Goal: Transaction & Acquisition: Obtain resource

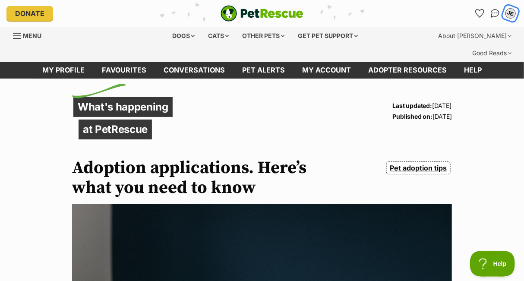
click at [507, 10] on div "JE" at bounding box center [510, 13] width 13 height 13
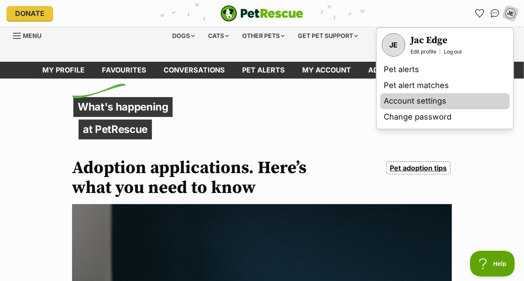
click at [419, 94] on link "Account settings" at bounding box center [444, 101] width 129 height 16
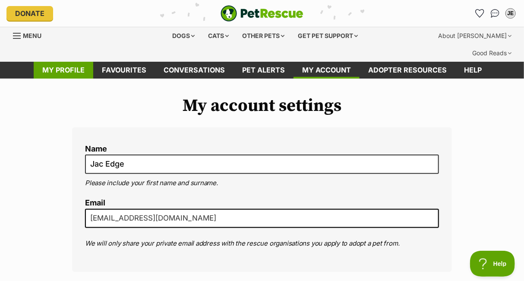
click at [82, 62] on link "My profile" at bounding box center [64, 70] width 60 height 17
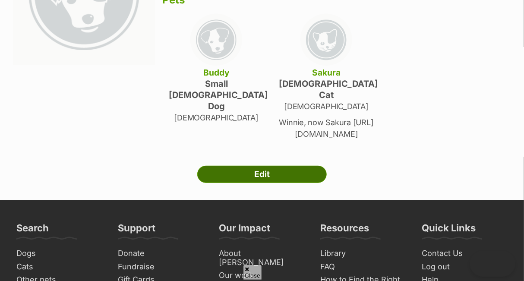
click at [261, 166] on link "Edit" at bounding box center [261, 174] width 129 height 17
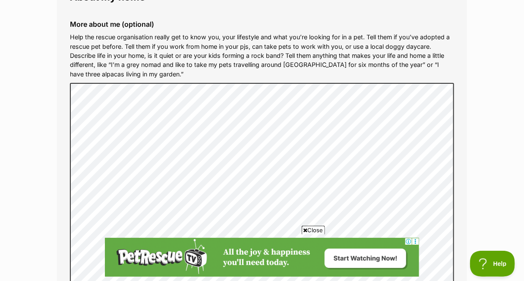
click at [304, 229] on icon at bounding box center [305, 230] width 4 height 6
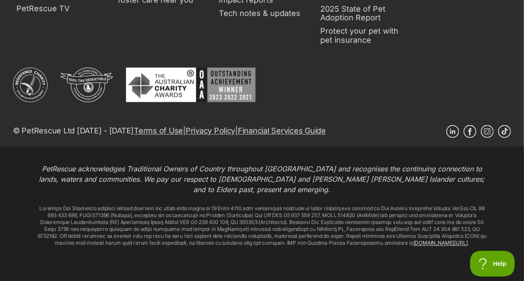
scroll to position [1581, 0]
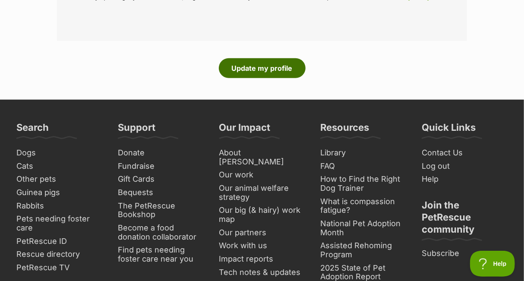
click at [273, 58] on button "Update my profile" at bounding box center [262, 68] width 87 height 20
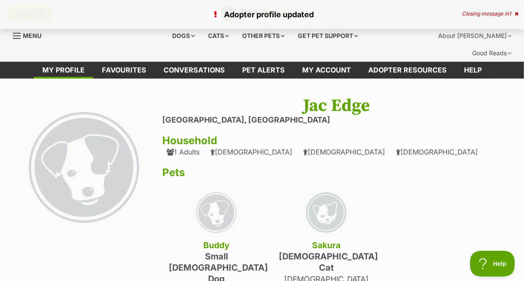
click at [97, 142] on img at bounding box center [84, 167] width 142 height 142
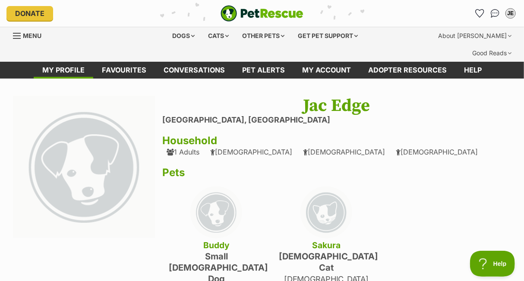
click at [214, 239] on h4 "Buddy" at bounding box center [216, 244] width 95 height 11
click at [78, 62] on link "My profile" at bounding box center [64, 70] width 60 height 17
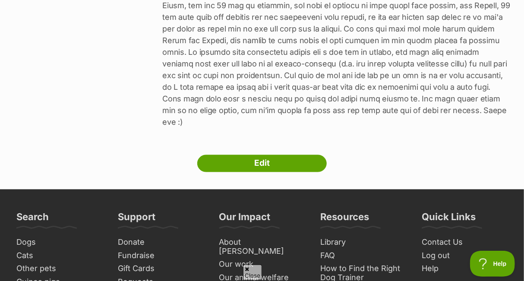
scroll to position [518, 0]
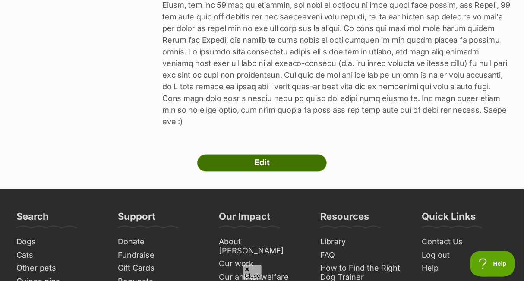
click at [247, 154] on link "Edit" at bounding box center [261, 162] width 129 height 17
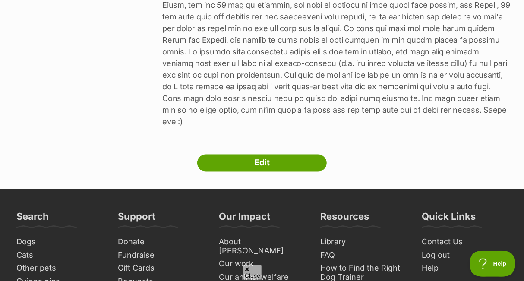
scroll to position [364, 0]
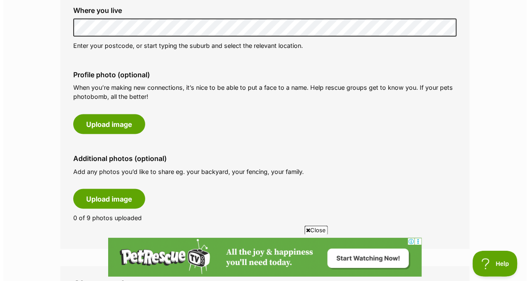
scroll to position [388, 0]
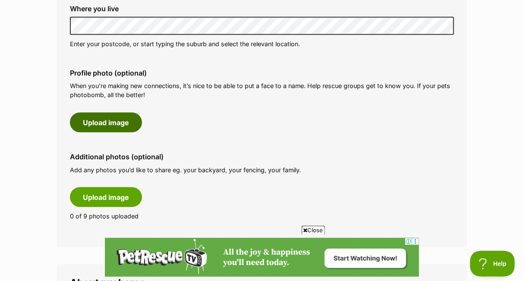
click at [121, 113] on button "Upload image" at bounding box center [106, 123] width 72 height 20
click at [122, 113] on button "Upload image" at bounding box center [106, 123] width 72 height 20
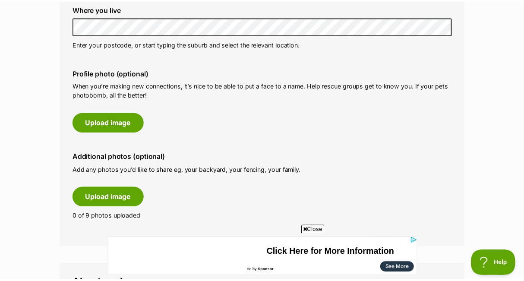
scroll to position [0, 0]
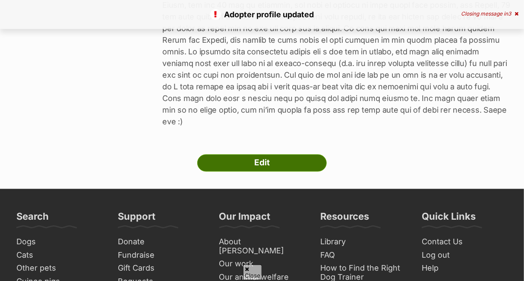
click at [283, 154] on link "Edit" at bounding box center [261, 162] width 129 height 17
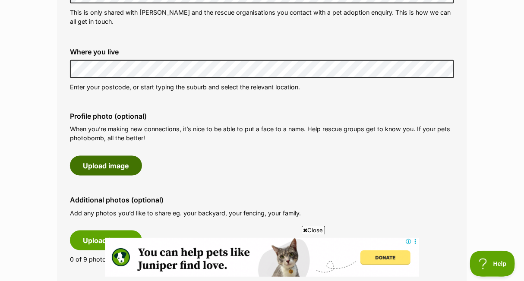
click at [103, 156] on button "Upload image" at bounding box center [106, 166] width 72 height 20
click at [115, 156] on button "Upload image" at bounding box center [106, 166] width 72 height 20
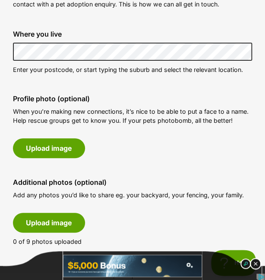
click at [255, 264] on img at bounding box center [255, 263] width 11 height 11
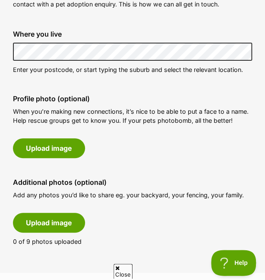
click at [131, 267] on span "Close" at bounding box center [122, 271] width 19 height 15
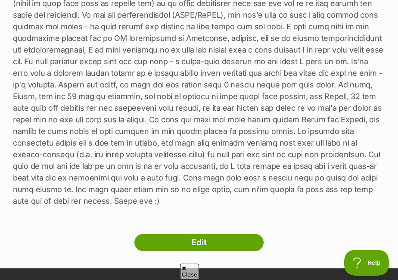
scroll to position [586, 0]
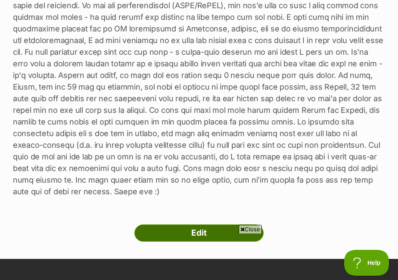
click at [166, 225] on link "Edit" at bounding box center [199, 233] width 129 height 17
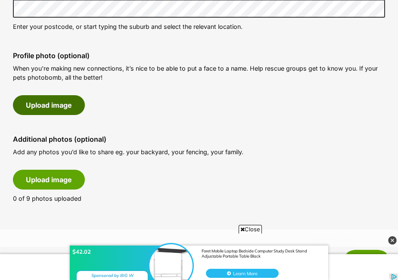
click at [63, 113] on button "Upload image" at bounding box center [49, 105] width 72 height 20
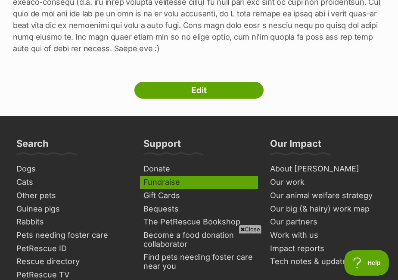
scroll to position [863, 0]
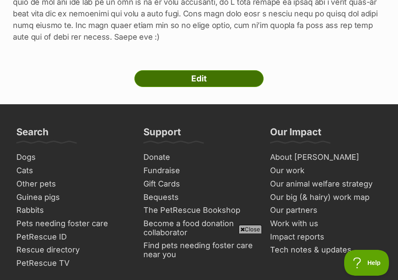
click at [186, 70] on link "Edit" at bounding box center [199, 78] width 129 height 17
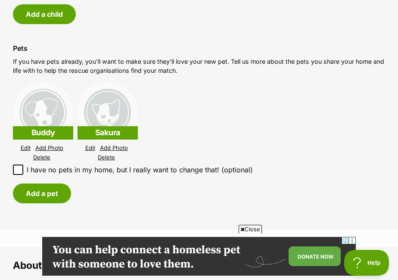
scroll to position [949, 0]
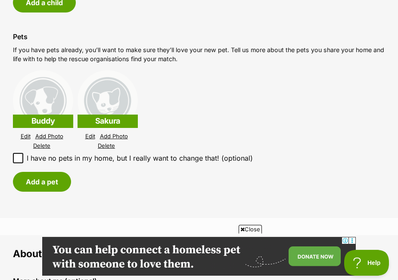
click at [23, 124] on div "Buddy Edit Add Photo Delete" at bounding box center [43, 110] width 60 height 81
click at [21, 133] on link "Edit" at bounding box center [26, 136] width 10 height 6
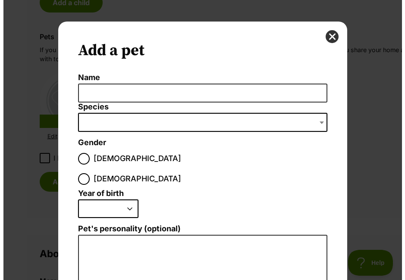
scroll to position [0, 0]
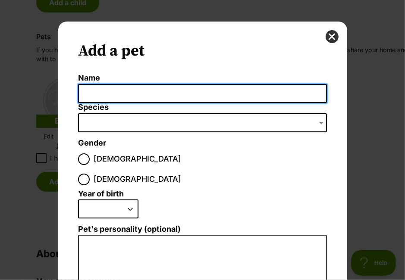
click at [129, 93] on input "Name" at bounding box center [202, 93] width 248 height 19
type input "Buddy"
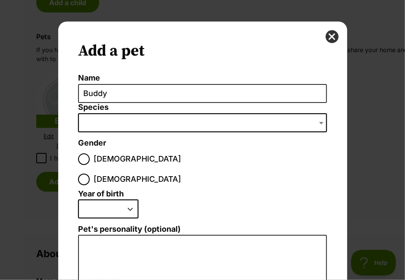
click at [110, 114] on span "Dialog Window - Close (Press escape to close)" at bounding box center [202, 122] width 248 height 19
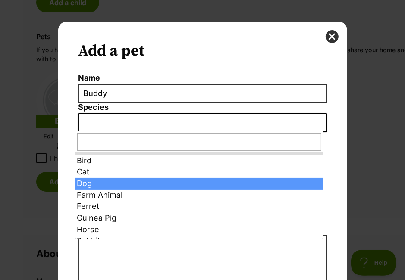
select select "1"
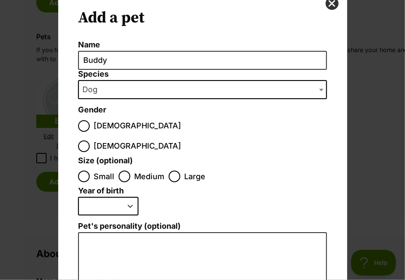
scroll to position [86, 0]
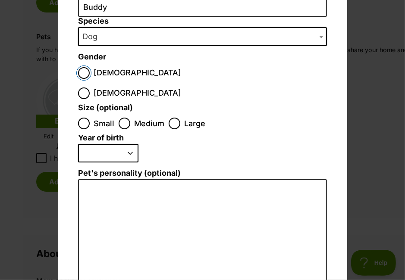
click at [86, 74] on input "[DEMOGRAPHIC_DATA]" at bounding box center [84, 73] width 12 height 12
radio input "true"
click at [83, 118] on input "Small" at bounding box center [84, 124] width 12 height 12
radio input "true"
click at [96, 144] on select "2025 2024 2023 2022 2021 2020 2019 2018 2017 2016 2015 2014 2013 2012 2011 2010…" at bounding box center [108, 153] width 60 height 19
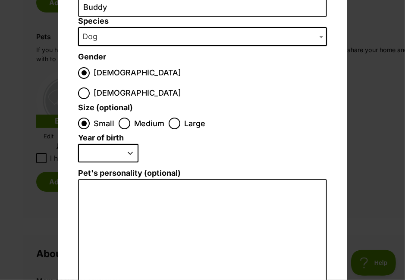
scroll to position [0, 0]
select select "2018"
click at [78, 144] on select "2025 2024 2023 2022 2021 2020 2019 2018 2017 2016 2015 2014 2013 2012 2011 2010…" at bounding box center [108, 153] width 60 height 19
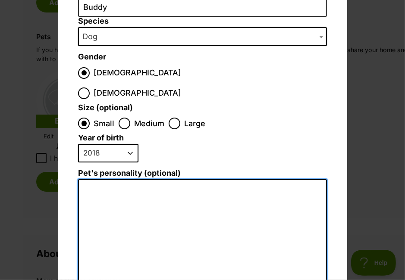
click at [141, 179] on textarea "Pet's personality (optional)" at bounding box center [202, 273] width 248 height 189
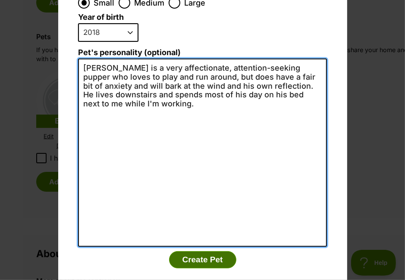
type textarea "Buddy is a very affectionate, attention-seeking pupper who loves to play and ru…"
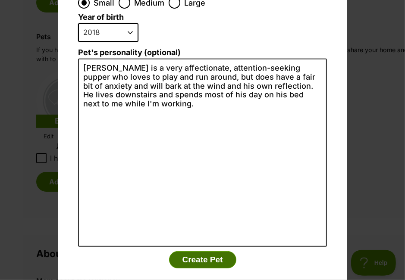
click at [198, 251] on button "Create Pet" at bounding box center [202, 259] width 67 height 17
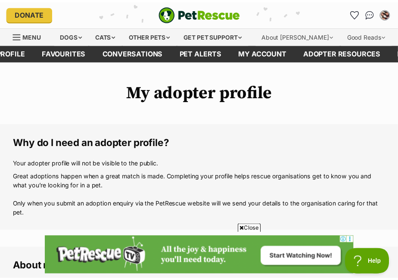
scroll to position [949, 0]
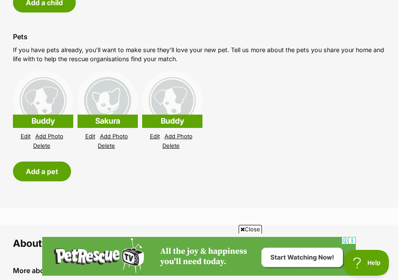
click at [59, 133] on link "Add Photo" at bounding box center [49, 136] width 28 height 6
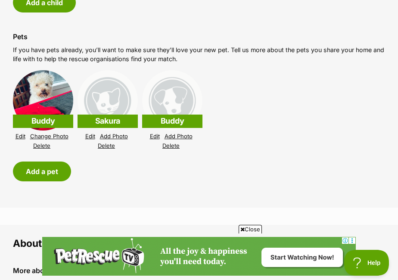
click at [21, 133] on link "Edit" at bounding box center [21, 136] width 10 height 6
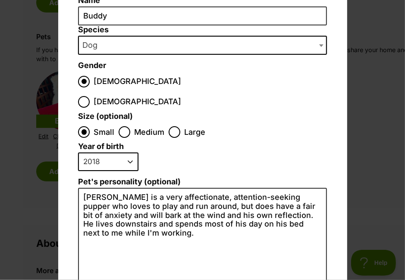
scroll to position [0, 0]
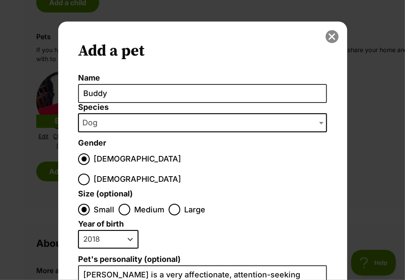
click at [328, 36] on button "close" at bounding box center [332, 36] width 13 height 13
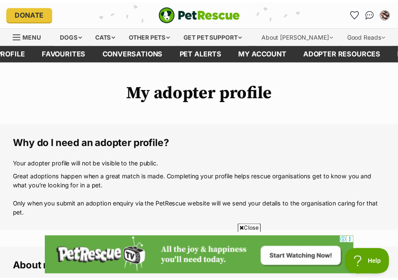
scroll to position [949, 0]
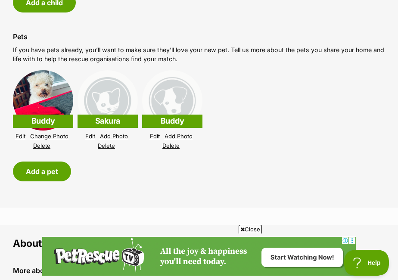
click at [153, 133] on link "Edit" at bounding box center [155, 136] width 10 height 6
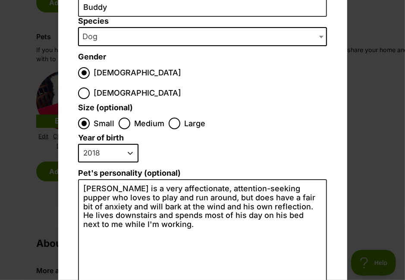
scroll to position [0, 0]
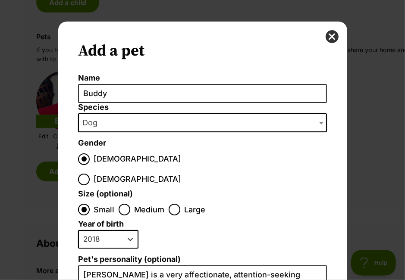
click at [321, 37] on div "Add a pet Name Buddy Species Bird Cat Dog Farm Animal Ferret Guinea Pig Horse R…" at bounding box center [202, 265] width 289 height 487
click at [326, 36] on button "close" at bounding box center [332, 36] width 13 height 13
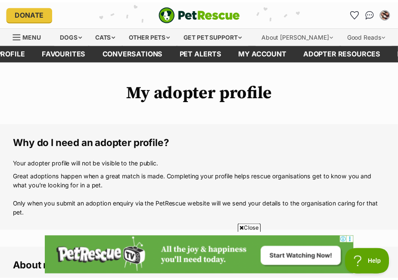
scroll to position [949, 0]
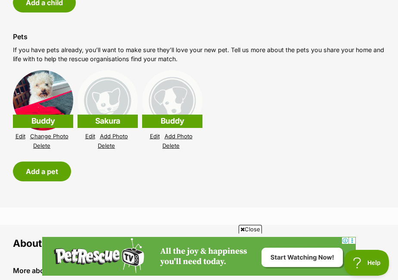
click at [153, 133] on link "Edit" at bounding box center [155, 136] width 10 height 6
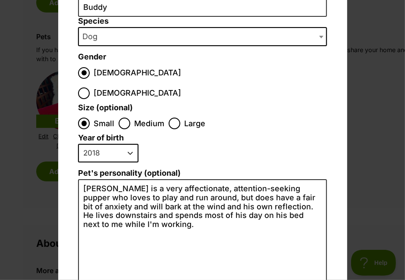
scroll to position [0, 0]
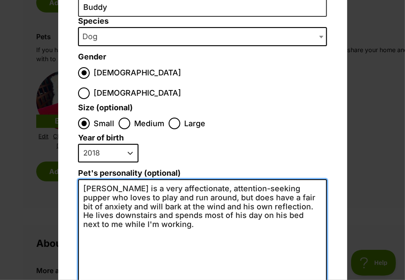
drag, startPoint x: 149, startPoint y: 220, endPoint x: 79, endPoint y: 164, distance: 90.2
click at [79, 179] on textarea "Buddy is a very affectionate, attention-seeking pupper who loves to play and ru…" at bounding box center [202, 273] width 248 height 188
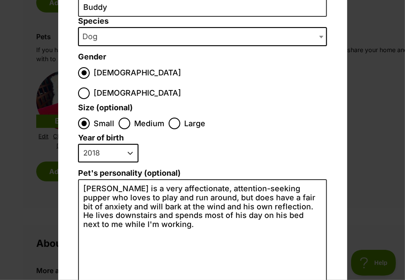
click at [167, 144] on li "2025 2024 2023 2022 2021 2020 2019 2018 2017 2016 2015 2014 2013 2012 2011 2010…" at bounding box center [200, 156] width 244 height 25
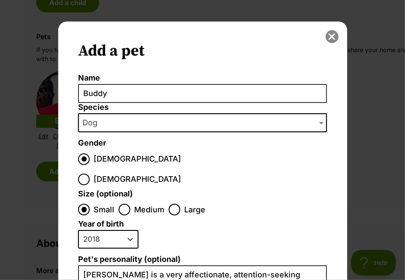
click at [326, 39] on button "close" at bounding box center [332, 36] width 13 height 13
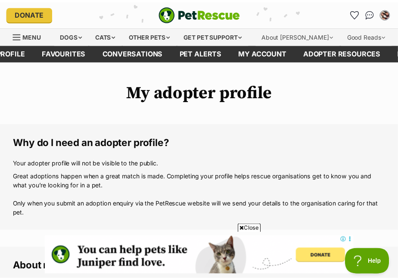
scroll to position [949, 0]
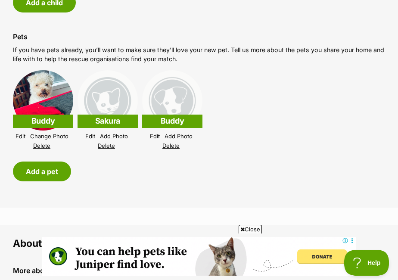
click at [168, 143] on link "Delete" at bounding box center [171, 146] width 17 height 6
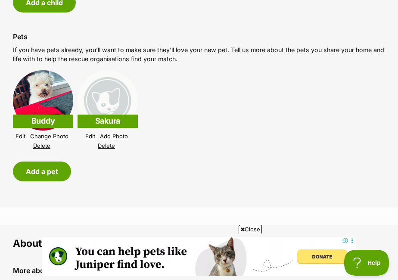
click at [22, 133] on link "Edit" at bounding box center [21, 136] width 10 height 6
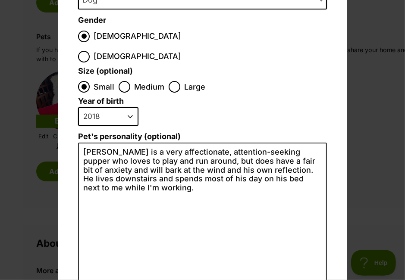
scroll to position [129, 0]
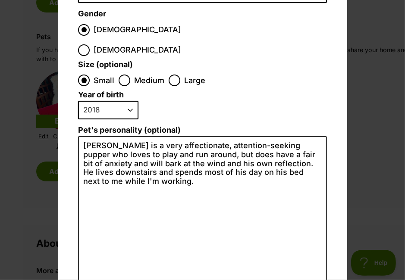
click at [358, 164] on div "Add a pet Name Buddy Species Bird Cat Dog Farm Animal Ferret Guinea Pig Horse R…" at bounding box center [202, 140] width 405 height 280
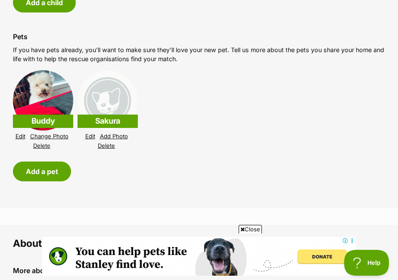
scroll to position [0, 0]
click at [87, 133] on link "Edit" at bounding box center [90, 136] width 10 height 6
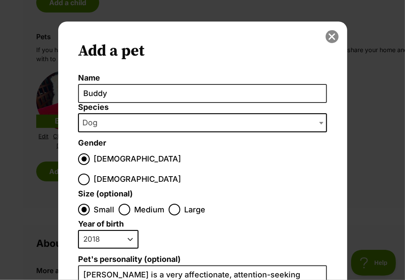
click at [331, 35] on button "close" at bounding box center [332, 36] width 13 height 13
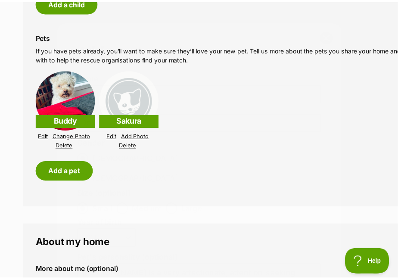
scroll to position [949, 0]
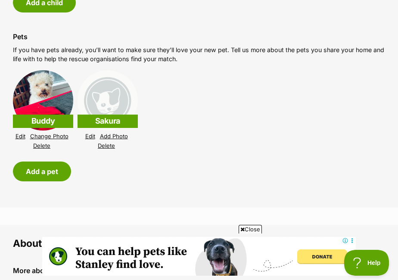
click at [93, 133] on link "Edit" at bounding box center [90, 136] width 10 height 6
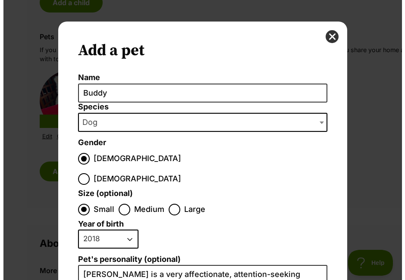
scroll to position [0, 0]
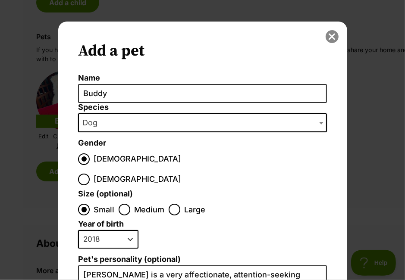
click at [331, 38] on button "close" at bounding box center [332, 36] width 13 height 13
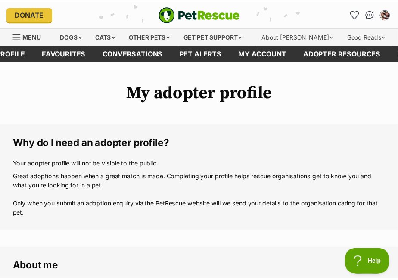
scroll to position [949, 0]
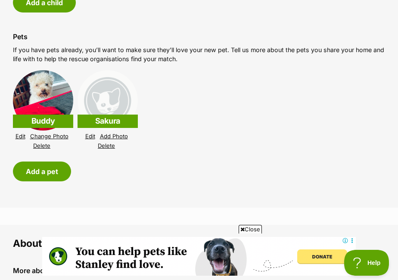
click at [174, 149] on div "Pets If you have pets already, you’ll want to make sure they’ll love your new p…" at bounding box center [199, 107] width 386 height 163
click at [110, 143] on link "Delete" at bounding box center [106, 146] width 17 height 6
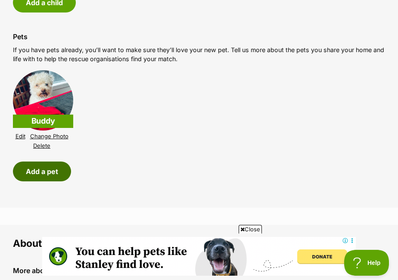
click at [57, 164] on button "Add a pet" at bounding box center [42, 172] width 58 height 20
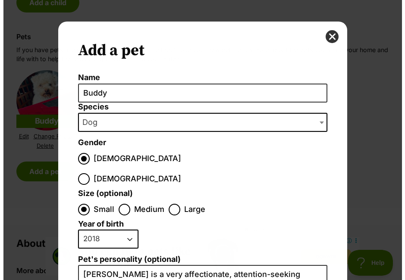
scroll to position [0, 0]
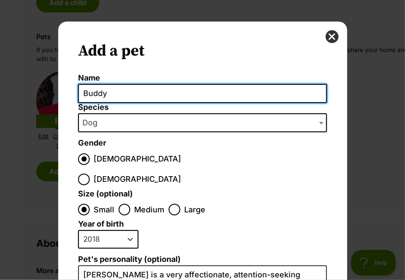
drag, startPoint x: 163, startPoint y: 91, endPoint x: 81, endPoint y: 94, distance: 82.5
click at [81, 94] on input "Buddy" at bounding box center [202, 93] width 248 height 19
type input "Sakura"
click at [86, 97] on input "Sakura" at bounding box center [202, 93] width 248 height 19
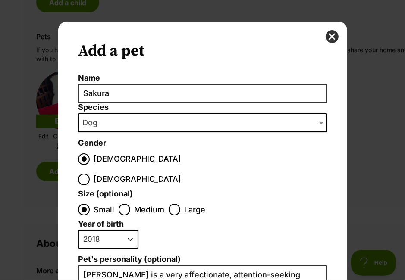
click at [85, 110] on label "Species" at bounding box center [202, 107] width 248 height 9
click at [78, 113] on select "Bird Cat Dog Farm Animal Ferret Guinea Pig Horse Rabbit Reptile" at bounding box center [78, 113] width 0 height 0
click at [90, 115] on span "Dog" at bounding box center [202, 122] width 248 height 19
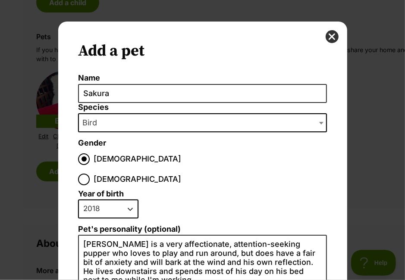
click at [115, 120] on span "Bird" at bounding box center [202, 122] width 248 height 19
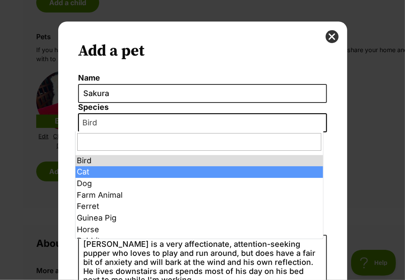
select select "2"
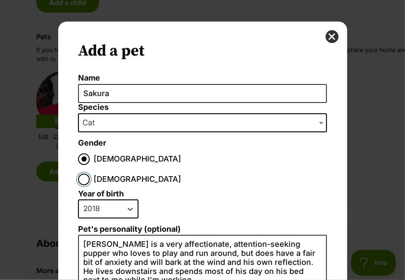
click at [90, 174] on input "Female" at bounding box center [84, 180] width 12 height 12
radio input "true"
click at [107, 200] on select "2025 2024 2023 2022 2021 2020 2019 2018 2017 2016 2015 2014 2013 2012 2011 2010…" at bounding box center [108, 209] width 60 height 19
select select "2021"
click at [78, 200] on select "2025 2024 2023 2022 2021 2020 2019 2018 2017 2016 2015 2014 2013 2012 2011 2010…" at bounding box center [108, 209] width 60 height 19
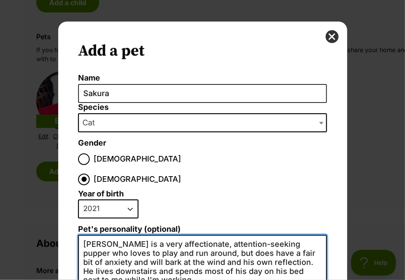
drag, startPoint x: 158, startPoint y: 263, endPoint x: 79, endPoint y: 225, distance: 87.6
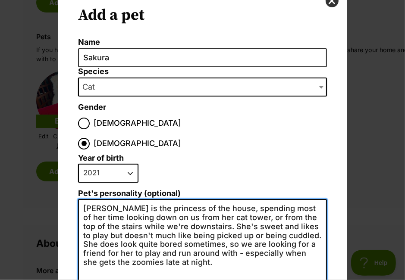
scroll to position [86, 0]
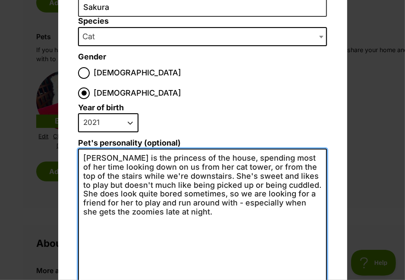
click at [217, 197] on textarea "Sakura is the princess of the house, spending most of her time looking down on …" at bounding box center [202, 243] width 248 height 188
click at [207, 155] on textarea "Sakura is the princess of the house, spending most of her time looking down on …" at bounding box center [202, 243] width 248 height 188
drag, startPoint x: 215, startPoint y: 232, endPoint x: 0, endPoint y: 123, distance: 241.1
click at [0, 0] on html "Skip to main content Log in to favourite this pet Log in Or sign up Search PetR…" at bounding box center [202, 0] width 405 height 0
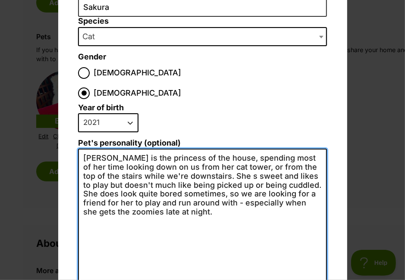
type textarea "Sakura is the princess of the house, spending most of her time looking down on …"
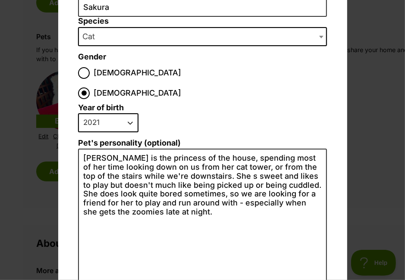
click at [194, 104] on fieldset "Year of birth 2025 2024 2023 2022 2021 2020 2019 2018 2017 2016 2015 2014 2013 …" at bounding box center [202, 121] width 248 height 35
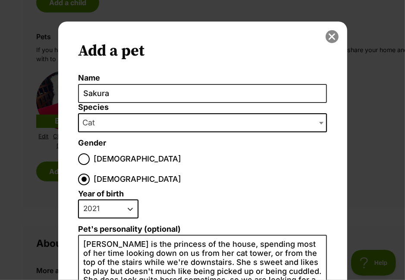
click at [332, 38] on button "close" at bounding box center [332, 36] width 13 height 13
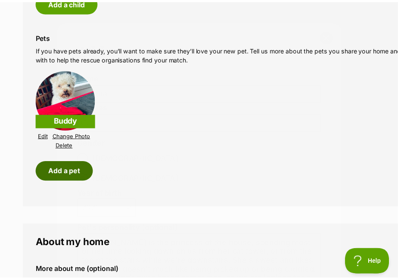
scroll to position [949, 0]
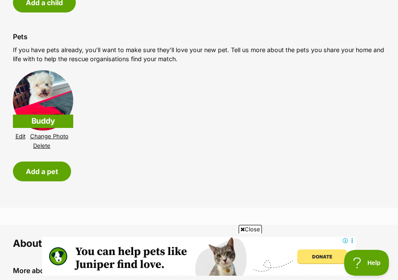
click at [19, 133] on link "Edit" at bounding box center [21, 136] width 10 height 6
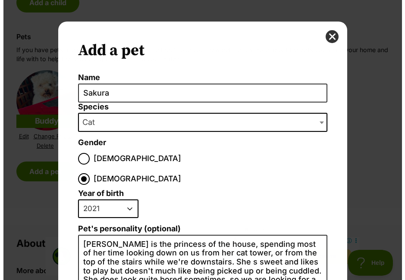
scroll to position [0, 0]
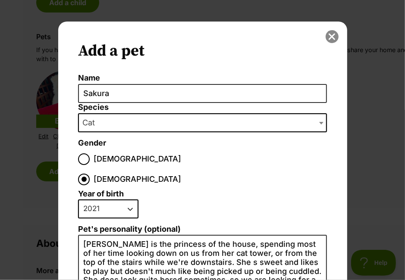
click at [326, 39] on button "close" at bounding box center [332, 36] width 13 height 13
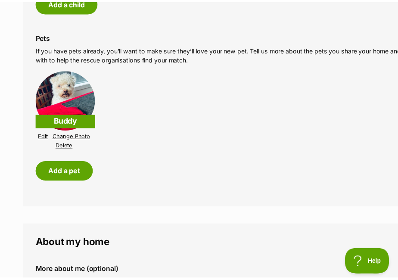
scroll to position [949, 0]
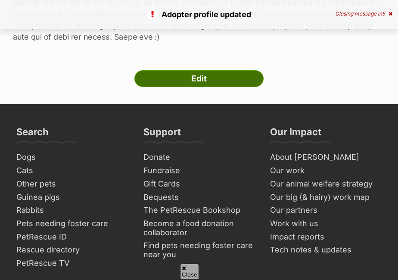
scroll to position [863, 0]
click at [167, 70] on link "Edit" at bounding box center [199, 78] width 129 height 17
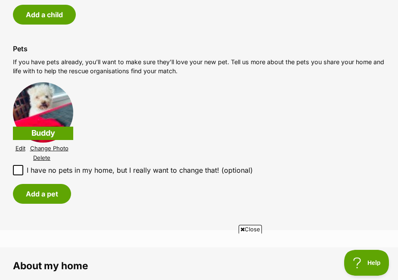
scroll to position [949, 0]
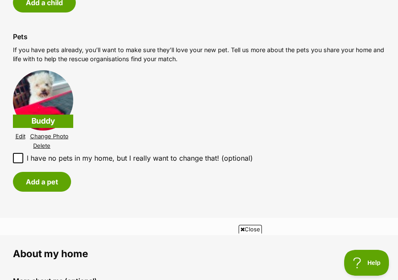
click at [22, 133] on link "Edit" at bounding box center [21, 136] width 10 height 6
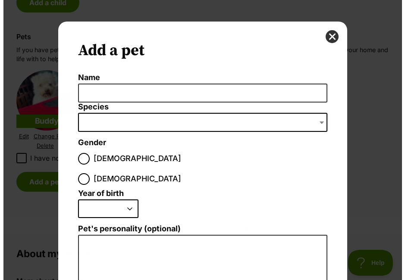
scroll to position [0, 0]
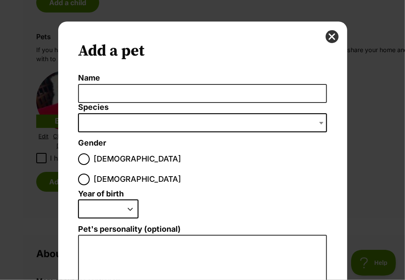
click at [335, 37] on button "close" at bounding box center [332, 36] width 13 height 13
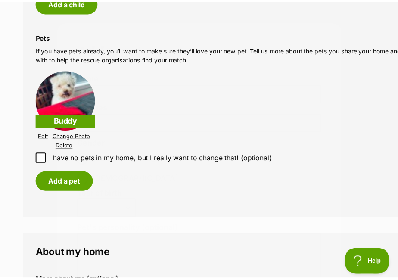
scroll to position [949, 0]
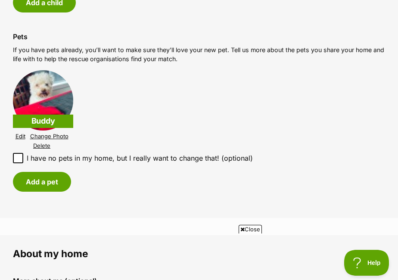
click at [45, 89] on img at bounding box center [43, 100] width 60 height 60
click at [32, 115] on p "Buddy" at bounding box center [43, 121] width 60 height 13
click at [19, 133] on link "Edit" at bounding box center [21, 136] width 10 height 6
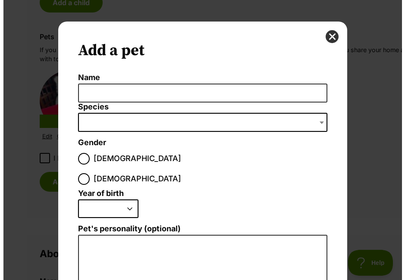
scroll to position [0, 0]
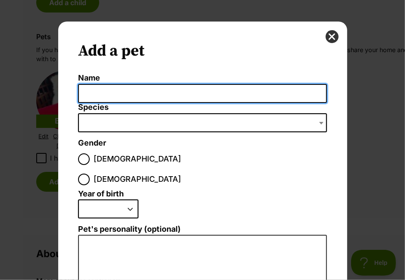
click at [144, 88] on input "Name" at bounding box center [202, 93] width 248 height 19
type input "Buddy"
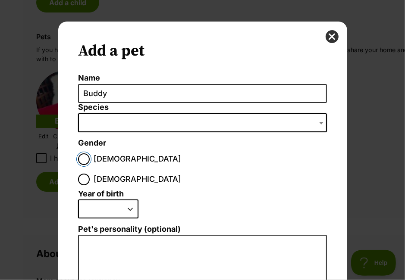
click at [78, 154] on input "[DEMOGRAPHIC_DATA]" at bounding box center [84, 160] width 12 height 12
radio input "true"
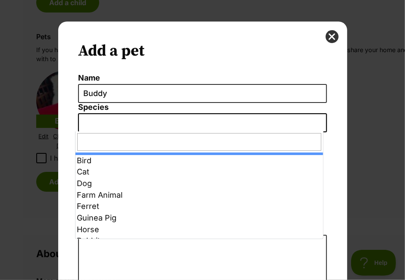
click at [117, 118] on span "Dialog Window - Close (Press escape to close)" at bounding box center [202, 122] width 248 height 19
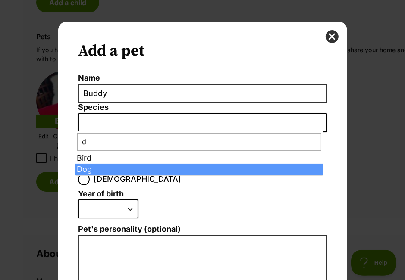
type input "d"
select select "1"
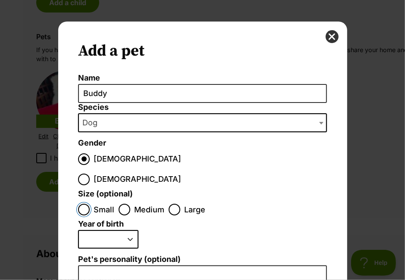
drag, startPoint x: 86, startPoint y: 188, endPoint x: 86, endPoint y: 200, distance: 11.6
click at [85, 204] on input "Small" at bounding box center [84, 210] width 12 height 12
radio input "true"
click at [85, 230] on select "2025 2024 2023 2022 2021 2020 2019 2018 2017 2016 2015 2014 2013 2012 2011 2010…" at bounding box center [108, 239] width 60 height 19
select select "2018"
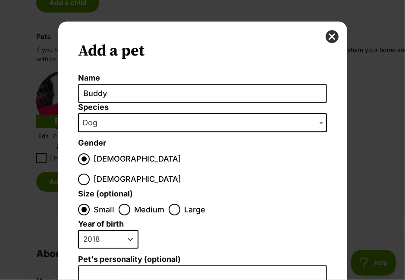
click at [78, 230] on select "2025 2024 2023 2022 2021 2020 2019 2018 2017 2016 2015 2014 2013 2012 2011 2010…" at bounding box center [108, 239] width 60 height 19
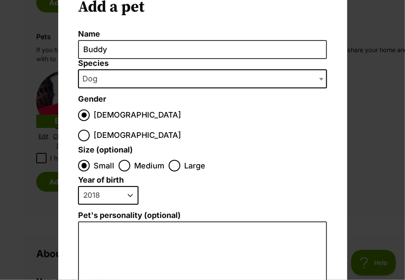
scroll to position [86, 0]
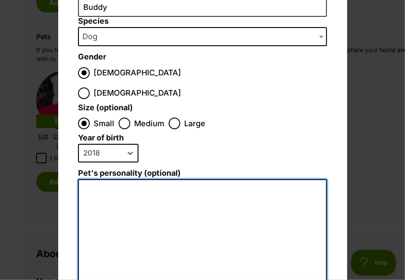
click at [126, 179] on textarea "Pet's personality (optional)" at bounding box center [202, 273] width 248 height 189
paste textarea "Buddy is a very affectionate, attention-seeking pupper who loves to play and ru…"
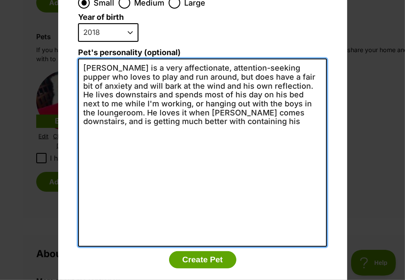
scroll to position [0, 0]
drag, startPoint x: 79, startPoint y: 100, endPoint x: 111, endPoint y: 100, distance: 31.5
click at [111, 100] on textarea "Buddy is a very affectionate, attention-seeking pupper who loves to play and ru…" at bounding box center [202, 153] width 248 height 188
click at [183, 59] on textarea "Buddy is a very affectionate, attention-seeking pupper who loves to play and ru…" at bounding box center [202, 153] width 248 height 188
click at [252, 59] on textarea "Buddy is a very affectionate, attention-seeking pupper who loves to play and ru…" at bounding box center [202, 153] width 248 height 188
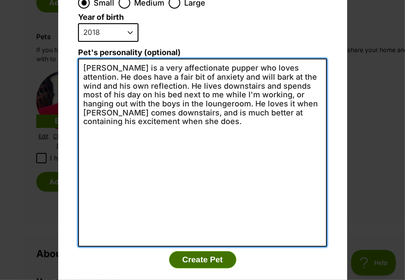
type textarea "[PERSON_NAME] is a very affectionate pupper who loves attention. He does have a…"
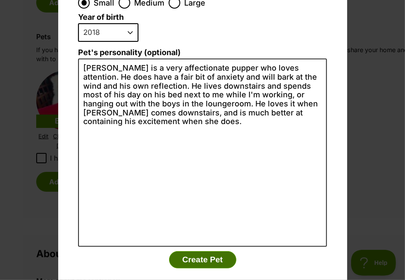
click at [200, 251] on button "Create Pet" at bounding box center [202, 259] width 67 height 17
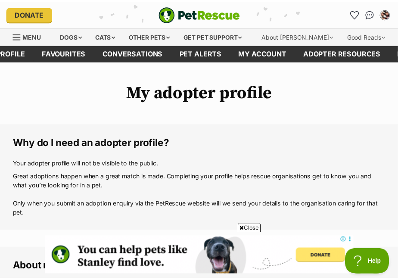
scroll to position [949, 0]
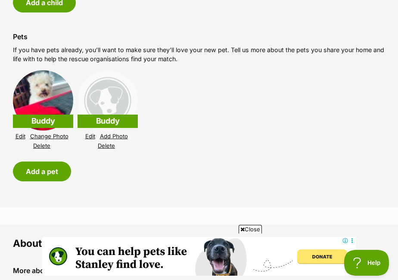
drag, startPoint x: 39, startPoint y: 138, endPoint x: 230, endPoint y: 32, distance: 218.1
click at [39, 143] on link "Delete" at bounding box center [41, 146] width 17 height 6
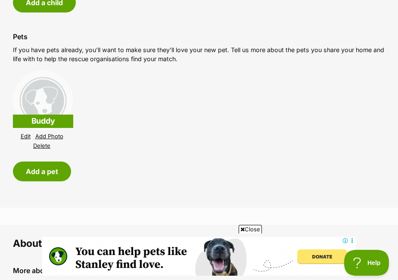
click at [45, 133] on link "Add Photo" at bounding box center [49, 136] width 28 height 6
click at [26, 133] on link "Edit" at bounding box center [26, 136] width 10 height 6
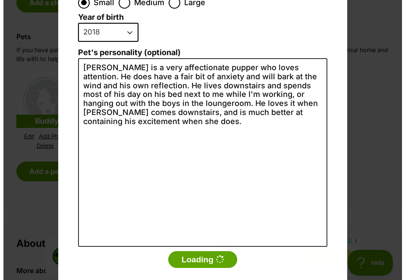
scroll to position [0, 0]
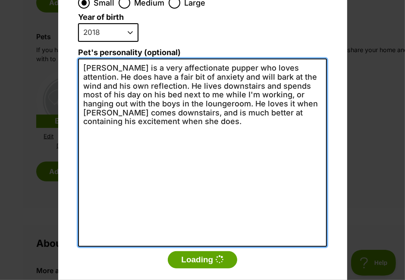
click at [155, 119] on textarea "[PERSON_NAME] is a very affectionate pupper who loves attention. He does have a…" at bounding box center [202, 153] width 248 height 188
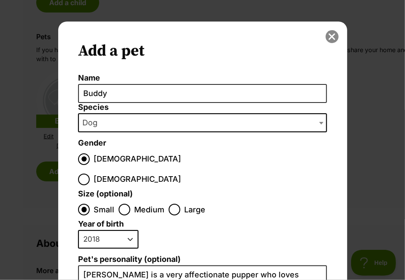
click at [329, 40] on button "close" at bounding box center [332, 36] width 13 height 13
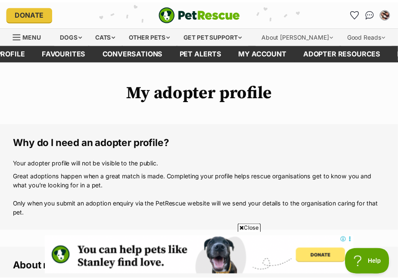
scroll to position [949, 0]
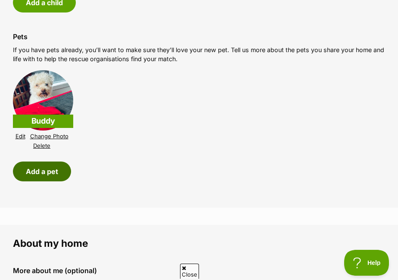
click at [38, 162] on button "Add a pet" at bounding box center [42, 172] width 58 height 20
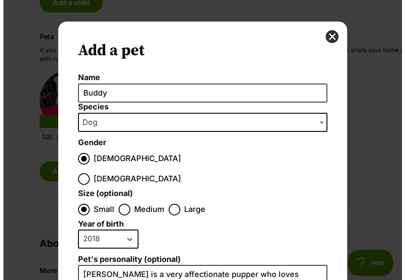
scroll to position [0, 0]
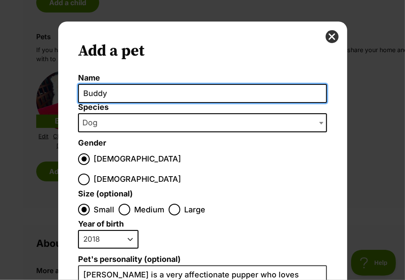
click at [153, 90] on input "Buddy" at bounding box center [202, 93] width 248 height 19
type input "Sakura"
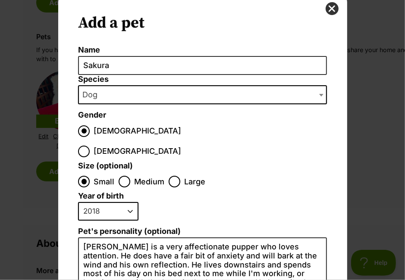
scroll to position [43, 0]
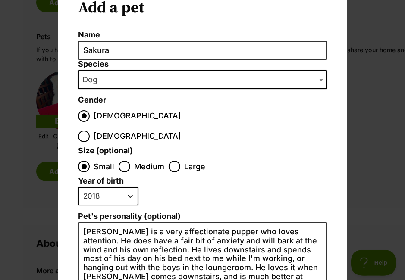
click at [162, 78] on span "Dog" at bounding box center [202, 79] width 248 height 19
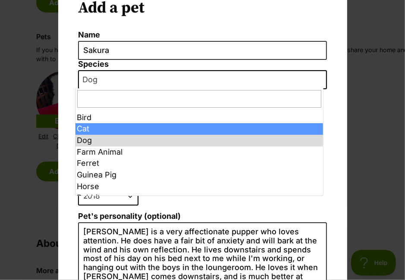
select select "2"
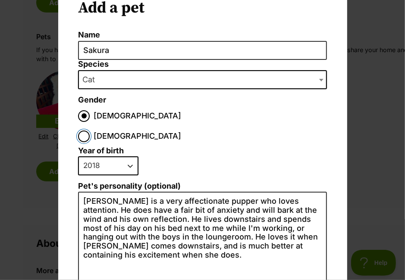
click at [90, 131] on input "Female" at bounding box center [84, 137] width 12 height 12
radio input "true"
click at [102, 157] on select "2025 2024 2023 2022 2021 2020 2019 2018 2017 2016 2015 2014 2013 2012 2011 2010…" at bounding box center [108, 166] width 60 height 19
select select "2021"
click at [78, 157] on select "2025 2024 2023 2022 2021 2020 2019 2018 2017 2016 2015 2014 2013 2012 2011 2010…" at bounding box center [108, 166] width 60 height 19
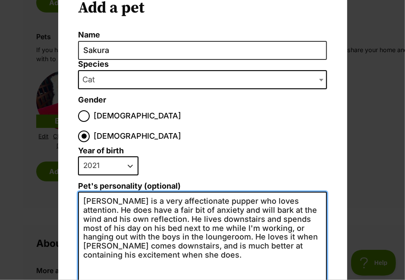
drag, startPoint x: 152, startPoint y: 213, endPoint x: 139, endPoint y: 241, distance: 30.5
paste textarea "Sakura is the princess of the house, spending most of her time looking down on …"
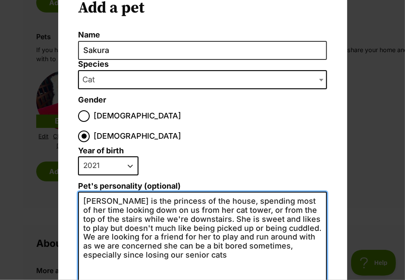
scroll to position [0, 0]
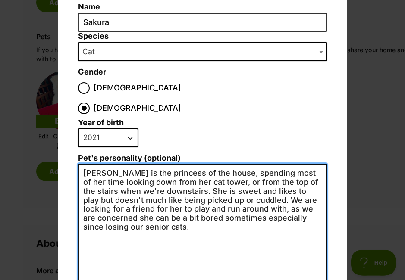
scroll to position [86, 0]
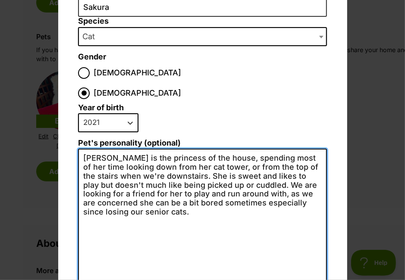
click at [254, 171] on textarea "Sakura is the princess of the house, spending most of her time looking down fro…" at bounding box center [202, 243] width 248 height 188
click at [255, 171] on textarea "Sakura is the princess of the house, spending most of her time looking down fro…" at bounding box center [202, 243] width 248 height 188
drag, startPoint x: 255, startPoint y: 171, endPoint x: 250, endPoint y: 185, distance: 14.7
click at [250, 185] on textarea "Sakura is the princess of the house, spending most of her time looking down fro…" at bounding box center [202, 243] width 248 height 188
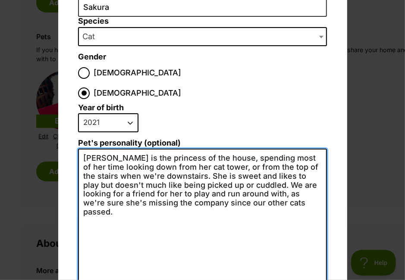
scroll to position [0, 0]
click at [216, 153] on textarea "Sakura is the princess of the house, spending most of her time looking down fro…" at bounding box center [202, 243] width 248 height 188
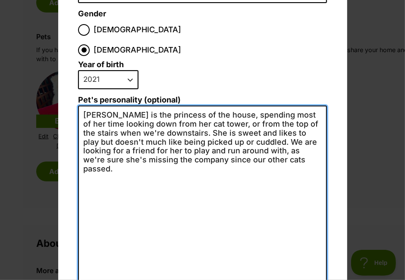
scroll to position [173, 0]
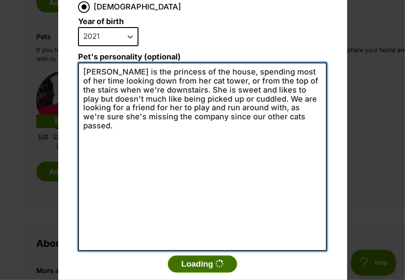
type textarea "Sakura is the princess of the house, spending most of her time looking down fro…"
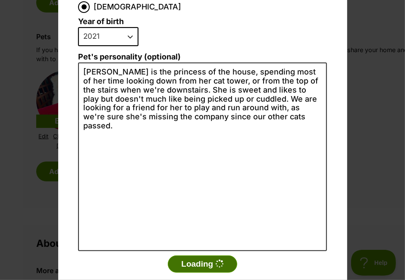
click at [189, 256] on button "Loading" at bounding box center [202, 264] width 69 height 17
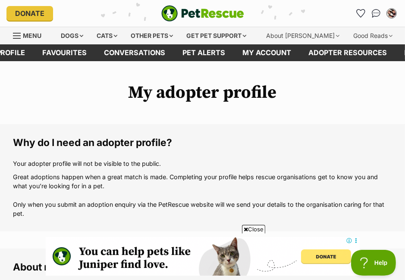
scroll to position [949, 0]
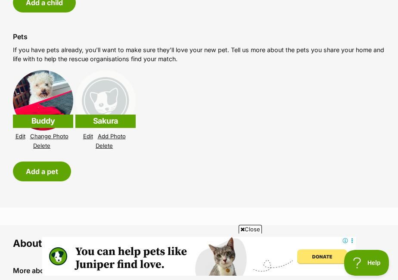
click at [109, 133] on link "Add Photo" at bounding box center [112, 136] width 28 height 6
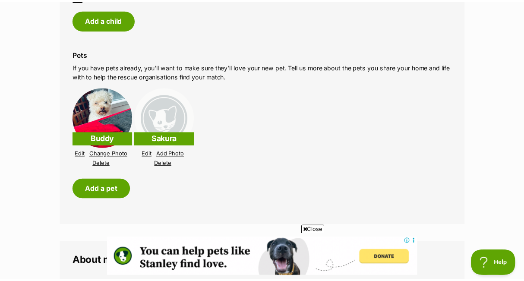
scroll to position [0, 0]
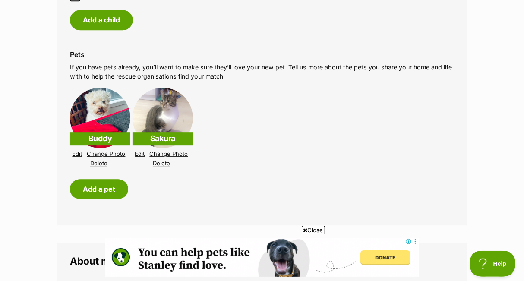
click at [91, 88] on img at bounding box center [100, 118] width 60 height 60
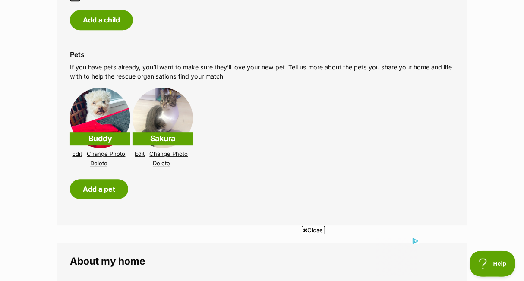
click at [78, 151] on link "Edit" at bounding box center [77, 154] width 10 height 6
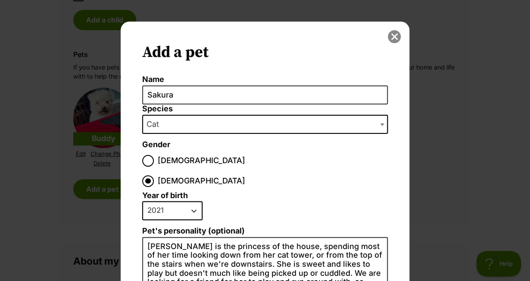
click at [388, 40] on button "close" at bounding box center [394, 36] width 13 height 13
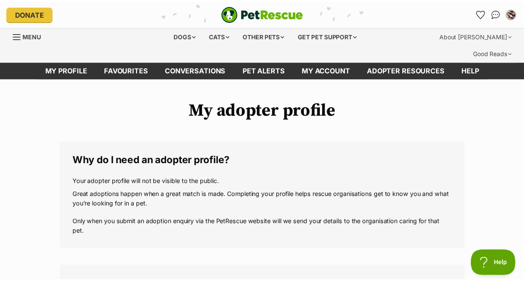
scroll to position [949, 0]
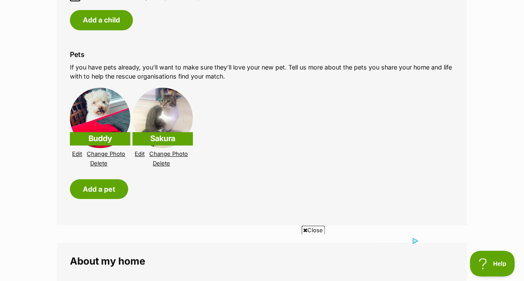
click at [357, 89] on li "Buddy Edit Change Photo Delete Sakura Edit Change Photo Delete" at bounding box center [262, 127] width 384 height 85
click at [117, 151] on link "Change Photo" at bounding box center [106, 154] width 38 height 6
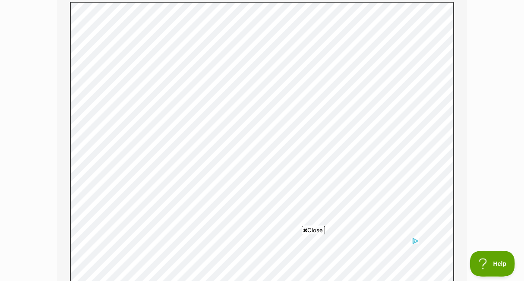
scroll to position [0, 0]
click at [311, 230] on span "Close" at bounding box center [312, 230] width 23 height 9
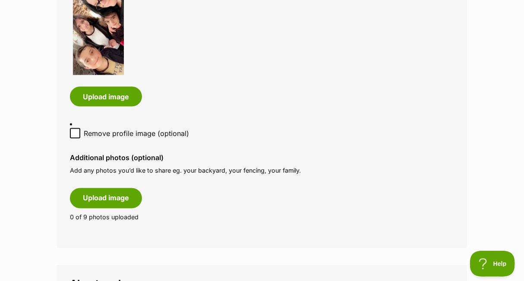
scroll to position [474, 0]
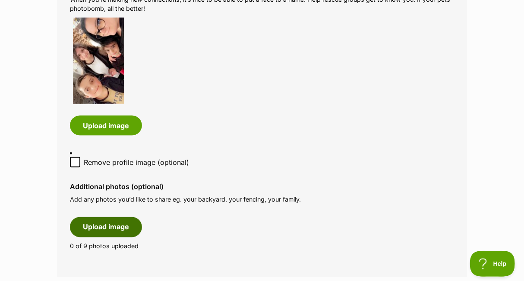
click at [116, 217] on button "Upload image" at bounding box center [106, 227] width 72 height 20
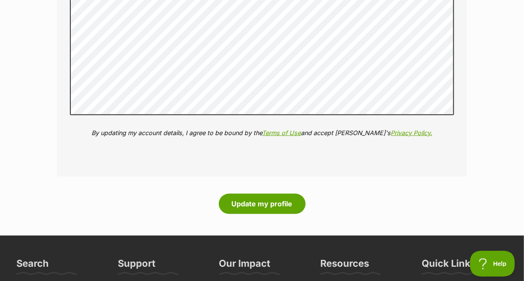
scroll to position [1682, 0]
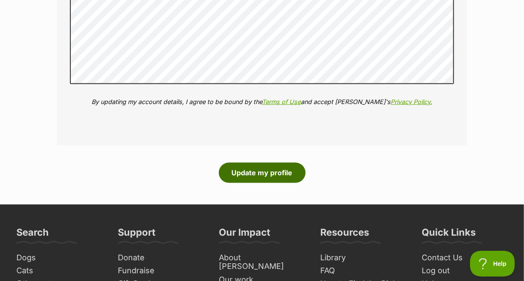
click at [265, 163] on button "Update my profile" at bounding box center [262, 173] width 87 height 20
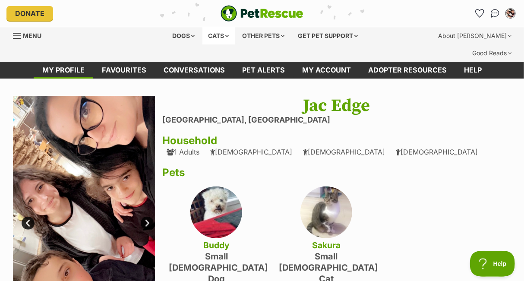
click at [213, 36] on div "Cats" at bounding box center [218, 35] width 33 height 17
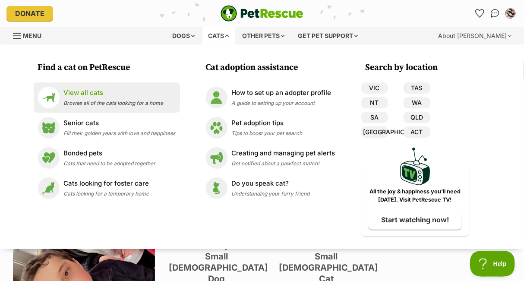
click at [89, 91] on p "View all cats" at bounding box center [114, 93] width 100 height 10
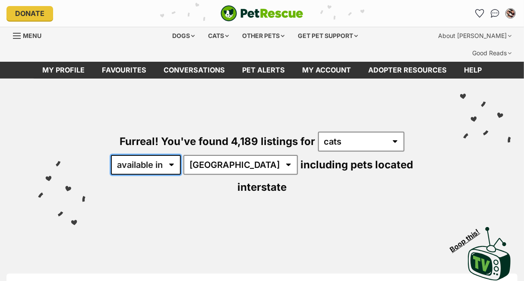
click at [148, 155] on select "available in located in" at bounding box center [146, 165] width 70 height 20
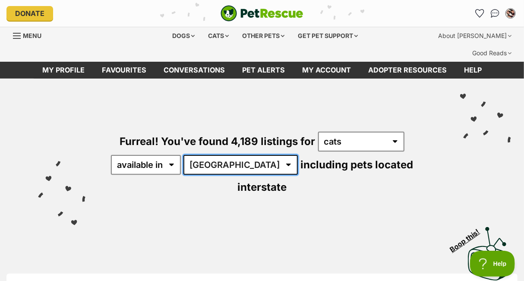
click at [223, 155] on select "Australia ACT NSW NT QLD SA TAS VIC WA" at bounding box center [240, 165] width 114 height 20
select select "VIC"
click at [185, 155] on select "Australia ACT NSW NT QLD SA TAS VIC WA" at bounding box center [240, 165] width 114 height 20
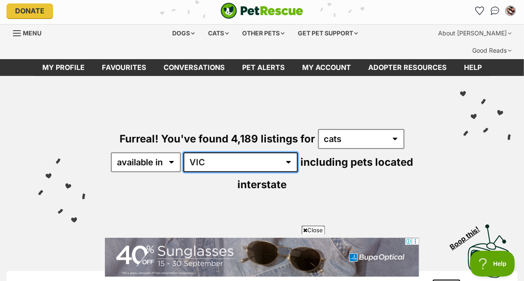
scroll to position [173, 0]
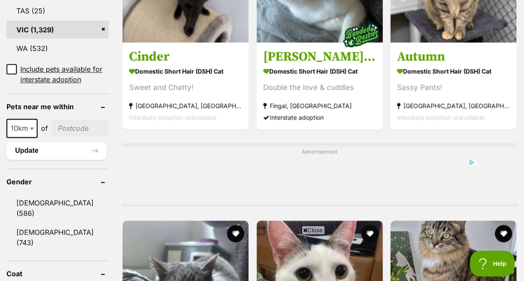
click at [65, 120] on input"] "postcode" at bounding box center [79, 128] width 57 height 16
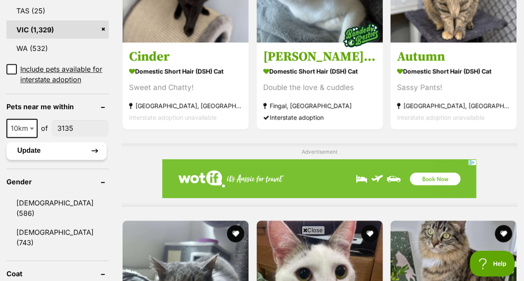
type input"] "3135"
click at [40, 142] on button "Update" at bounding box center [56, 150] width 100 height 17
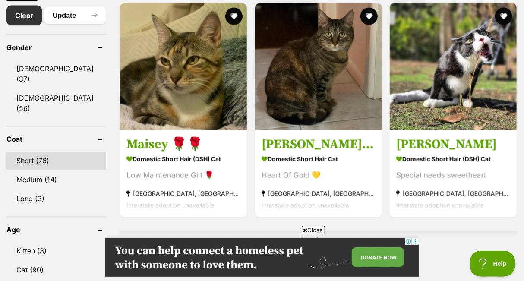
click at [36, 152] on link "Short (76)" at bounding box center [56, 161] width 100 height 18
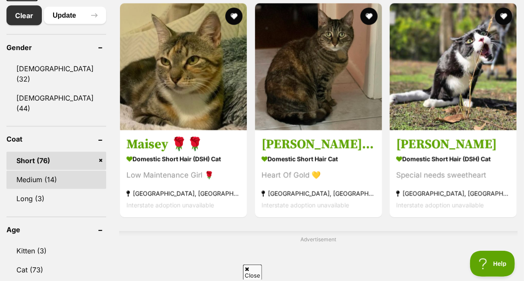
click at [47, 171] on link "Medium (14)" at bounding box center [56, 180] width 100 height 18
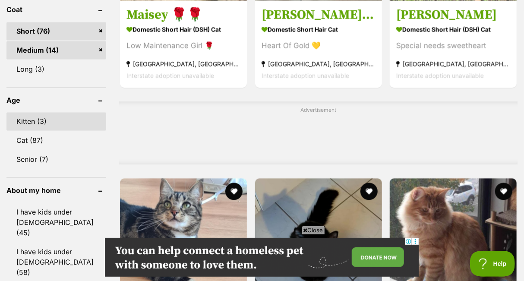
click at [21, 113] on link "Kitten (3)" at bounding box center [56, 122] width 100 height 18
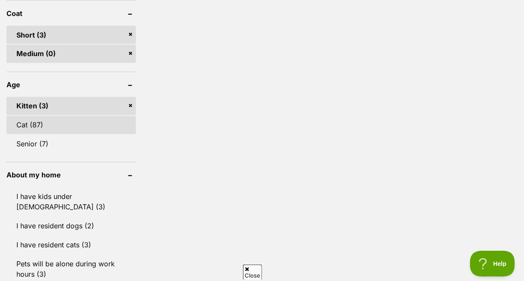
click at [49, 116] on link "Cat (87)" at bounding box center [70, 125] width 129 height 18
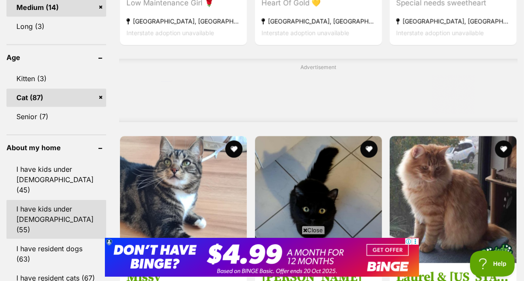
click at [21, 200] on link "I have kids under [DEMOGRAPHIC_DATA] (55)" at bounding box center [56, 219] width 100 height 39
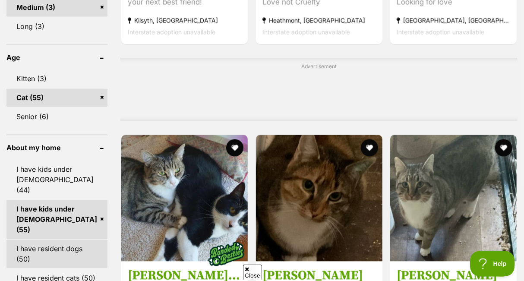
click at [38, 239] on link "I have resident dogs (50)" at bounding box center [56, 253] width 101 height 28
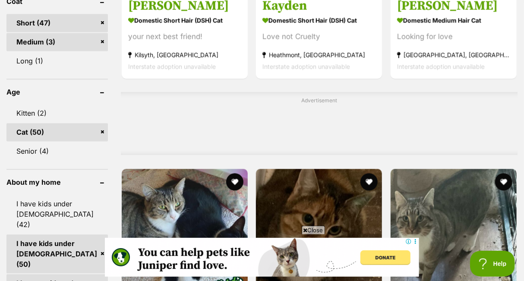
scroll to position [733, 0]
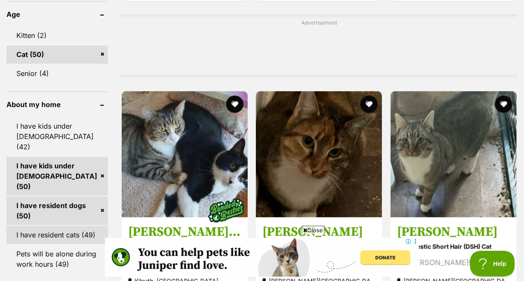
click at [55, 226] on link "I have resident cats (49)" at bounding box center [56, 235] width 101 height 18
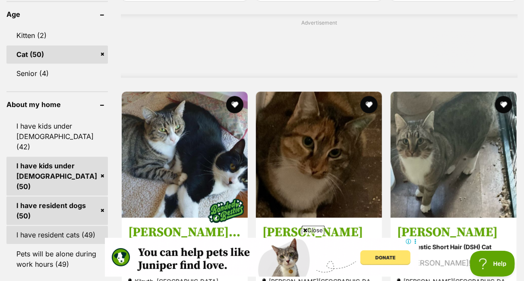
scroll to position [0, 0]
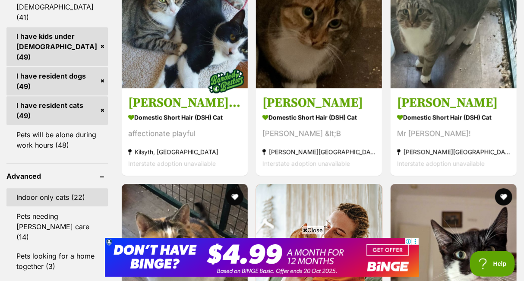
click at [63, 188] on link "Indoor only cats (22)" at bounding box center [56, 197] width 101 height 18
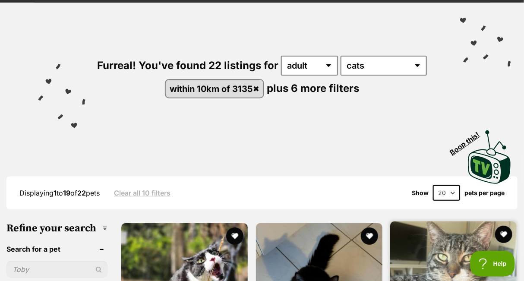
scroll to position [129, 0]
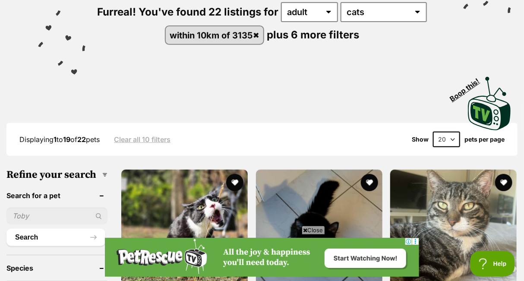
drag, startPoint x: 434, startPoint y: 117, endPoint x: 440, endPoint y: 119, distance: 5.9
click at [434, 132] on select "20 40 60" at bounding box center [446, 140] width 27 height 16
select select "40"
click at [433, 132] on select "20 40 60" at bounding box center [446, 140] width 27 height 16
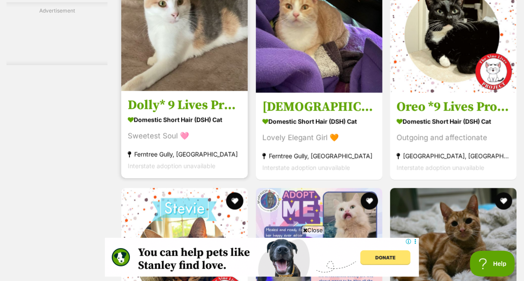
scroll to position [1854, 0]
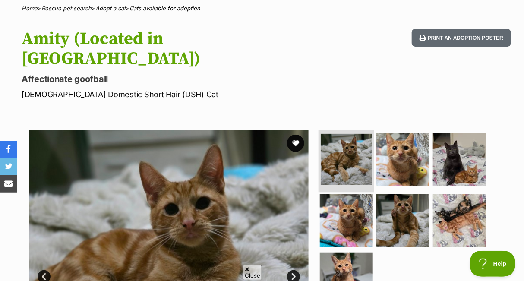
click at [357, 134] on img at bounding box center [345, 159] width 51 height 51
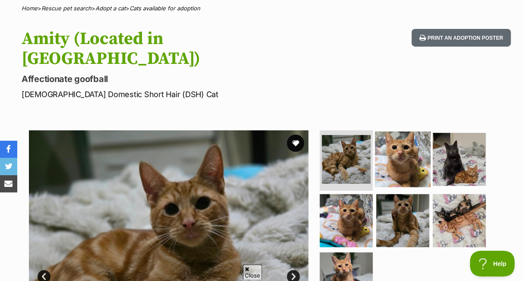
click at [408, 132] on img at bounding box center [403, 160] width 56 height 56
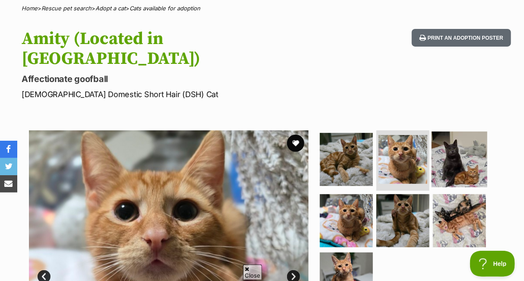
click at [456, 132] on img at bounding box center [459, 160] width 56 height 56
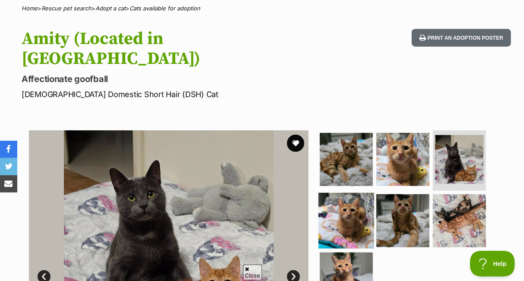
click at [345, 192] on img at bounding box center [346, 220] width 56 height 56
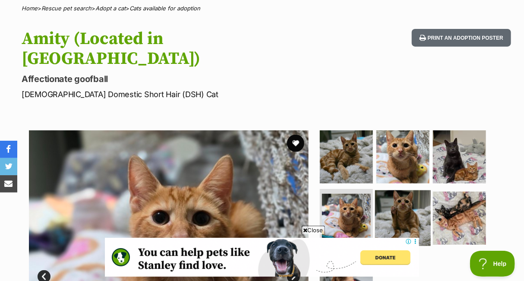
click at [419, 190] on img at bounding box center [403, 218] width 56 height 56
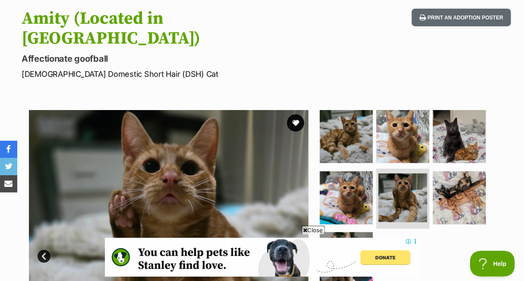
scroll to position [129, 0]
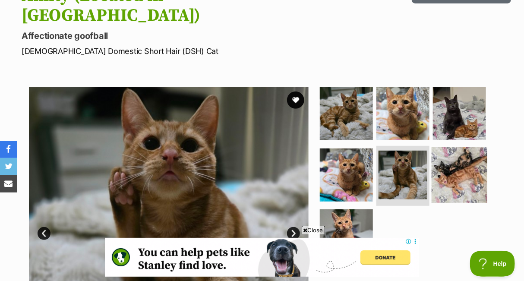
click at [460, 157] on img at bounding box center [459, 175] width 56 height 56
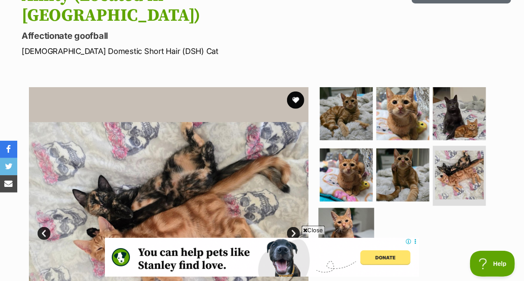
click at [358, 208] on img at bounding box center [346, 236] width 56 height 56
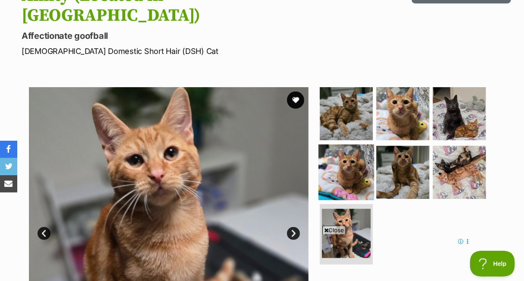
click at [351, 151] on img at bounding box center [346, 172] width 56 height 56
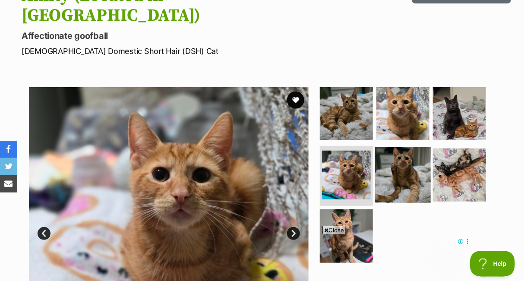
click at [404, 147] on img at bounding box center [403, 175] width 56 height 56
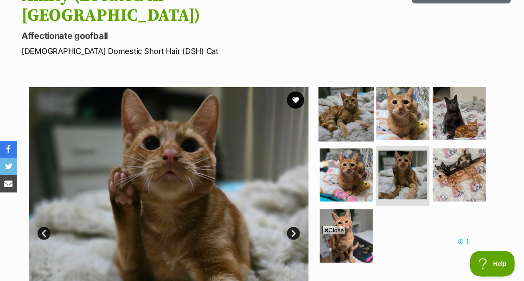
click at [360, 86] on img at bounding box center [346, 114] width 56 height 56
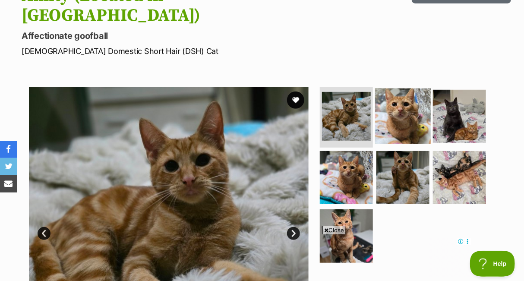
click at [405, 88] on img at bounding box center [403, 116] width 56 height 56
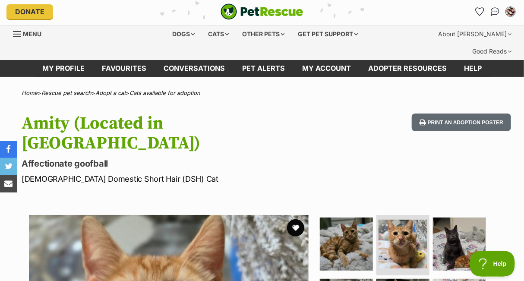
scroll to position [0, 0]
